Goal: Information Seeking & Learning: Learn about a topic

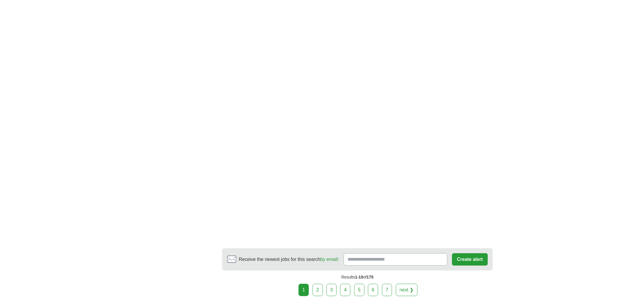
scroll to position [868, 0]
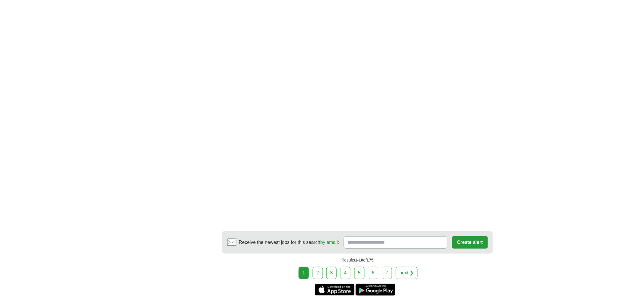
click at [318, 276] on link "2" at bounding box center [318, 272] width 10 height 12
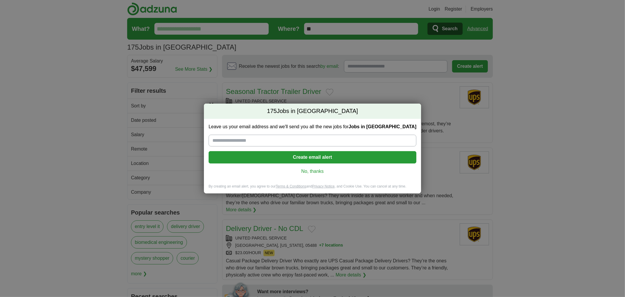
click at [307, 172] on link "No, thanks" at bounding box center [312, 171] width 198 height 6
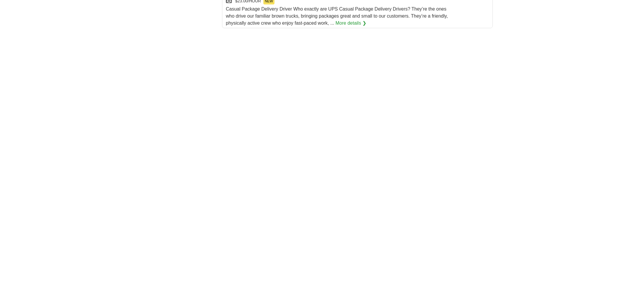
scroll to position [977, 0]
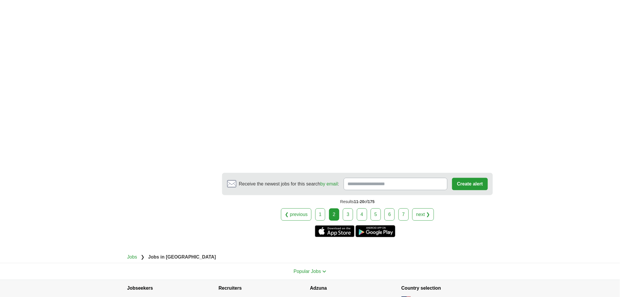
click at [345, 208] on link "3" at bounding box center [348, 214] width 10 height 12
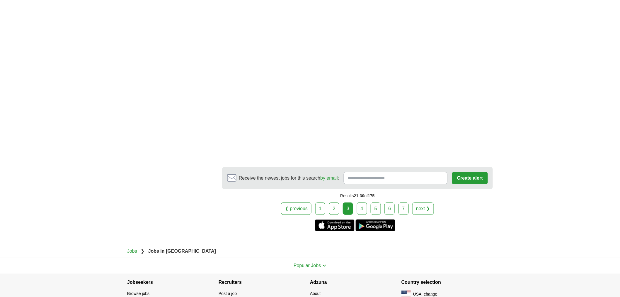
scroll to position [977, 0]
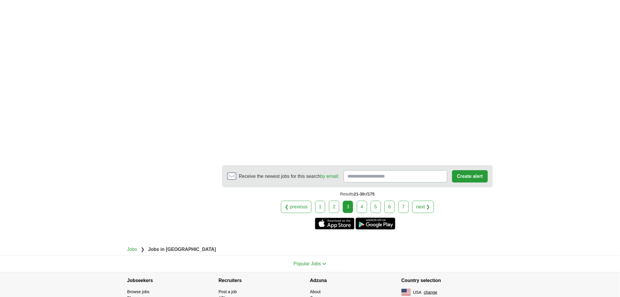
click at [360, 204] on link "4" at bounding box center [362, 206] width 10 height 12
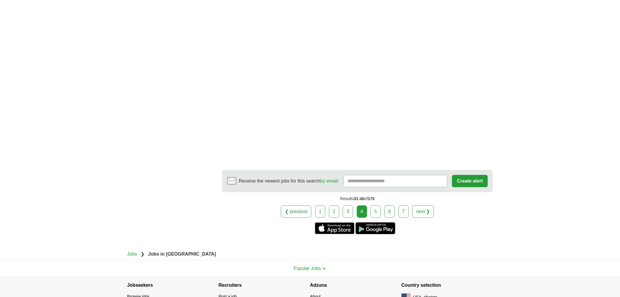
scroll to position [977, 0]
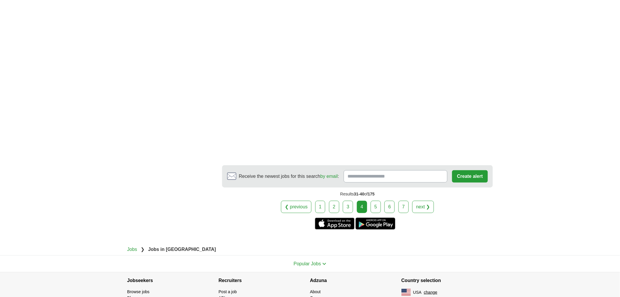
click at [377, 211] on link "5" at bounding box center [376, 206] width 10 height 12
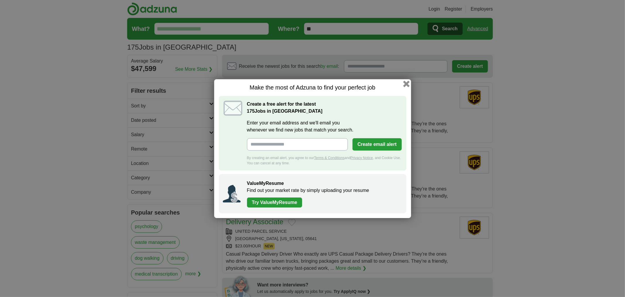
click at [406, 81] on button "button" at bounding box center [406, 83] width 6 height 6
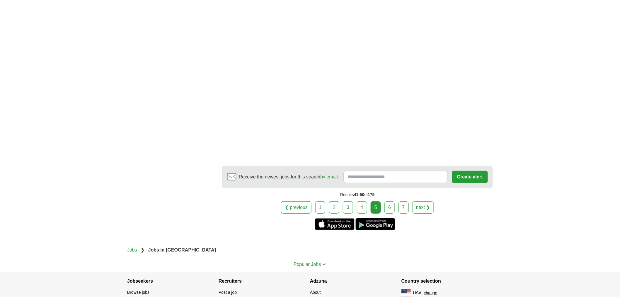
scroll to position [1006, 0]
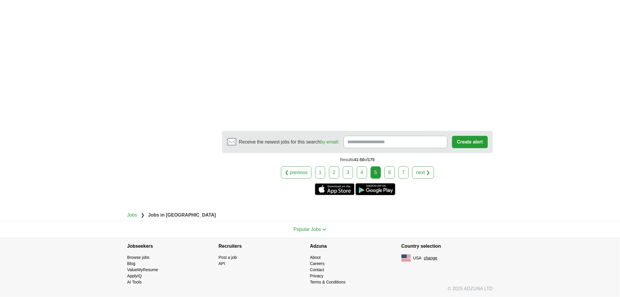
click at [389, 170] on link "6" at bounding box center [390, 172] width 10 height 12
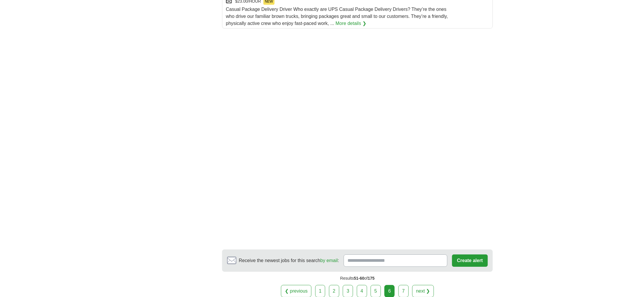
scroll to position [868, 0]
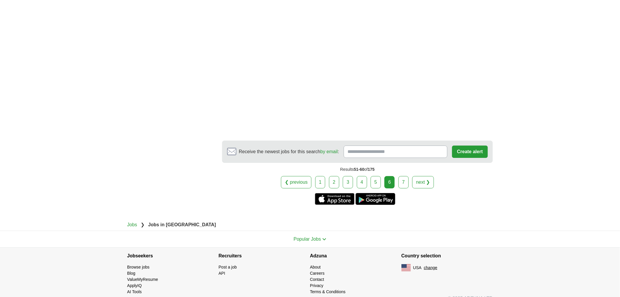
click at [403, 177] on link "7" at bounding box center [404, 182] width 10 height 12
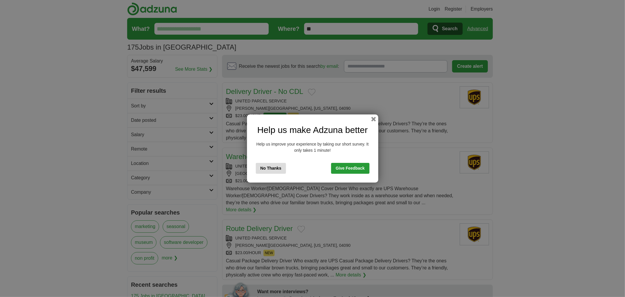
click at [278, 167] on button "No Thanks" at bounding box center [271, 168] width 30 height 11
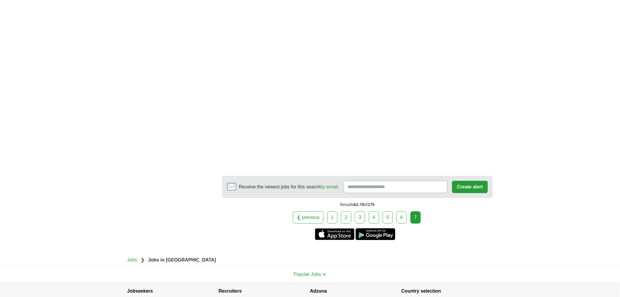
scroll to position [868, 0]
